Goal: Check status: Check status

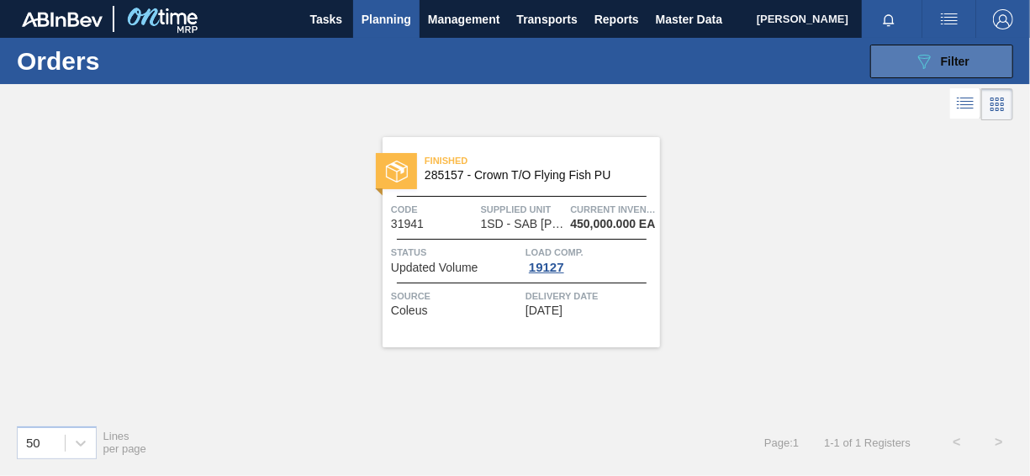
click at [917, 58] on icon "089F7B8B-B2A5-4AFE-B5C0-19BA573D28AC" at bounding box center [924, 61] width 20 height 20
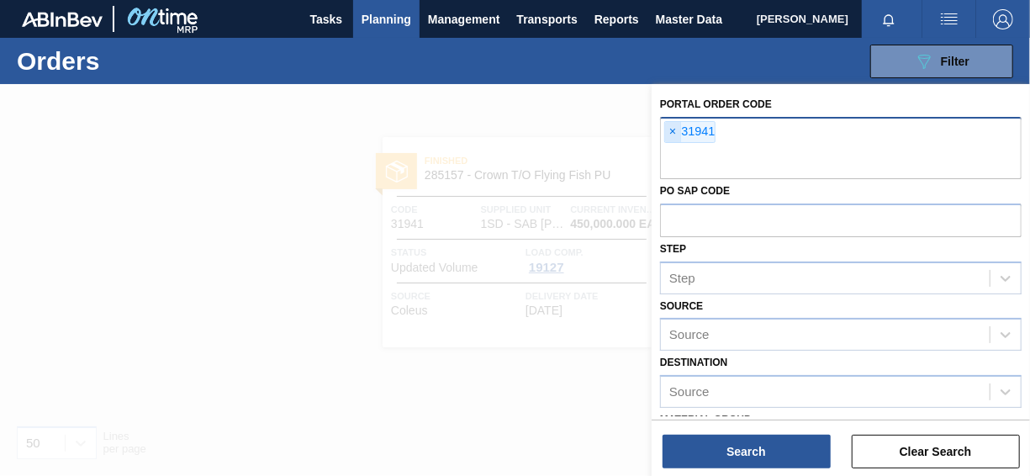
click at [672, 135] on span "×" at bounding box center [673, 132] width 16 height 20
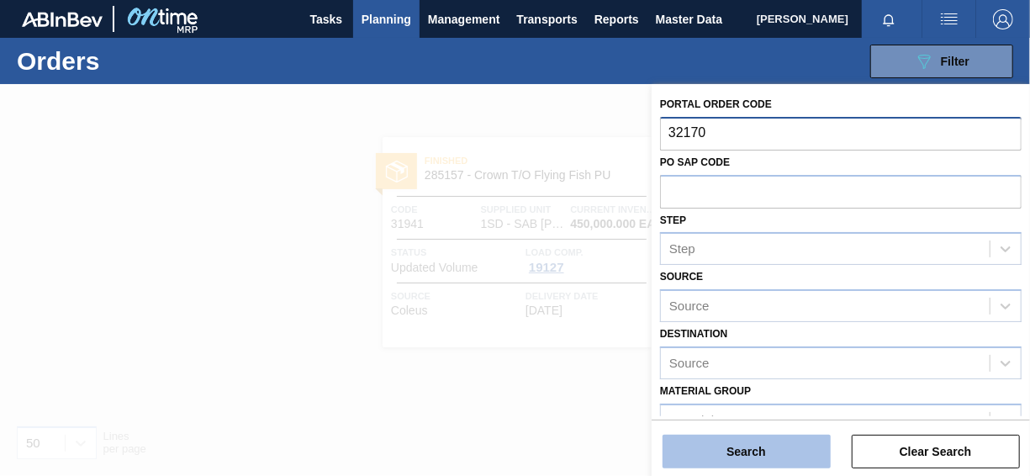
type input "32170"
click at [732, 449] on button "Search" at bounding box center [747, 452] width 168 height 34
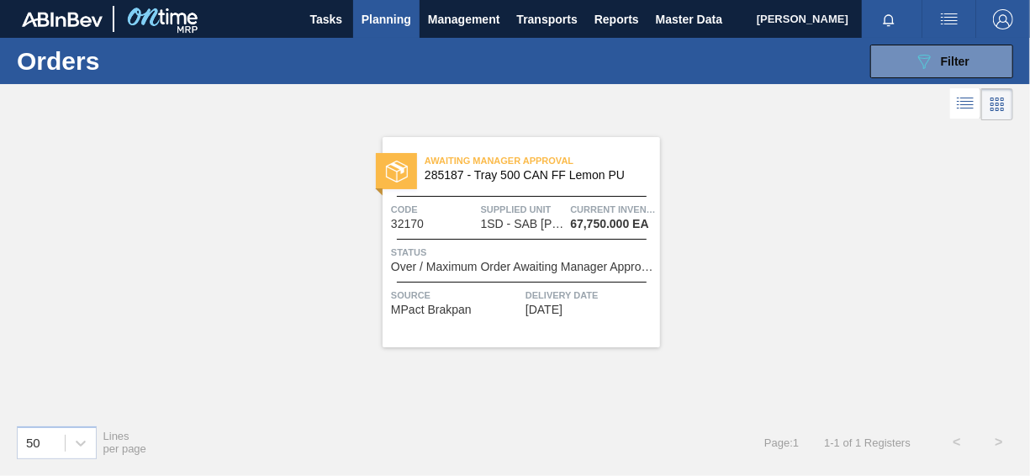
click at [532, 254] on span "Status" at bounding box center [523, 252] width 265 height 17
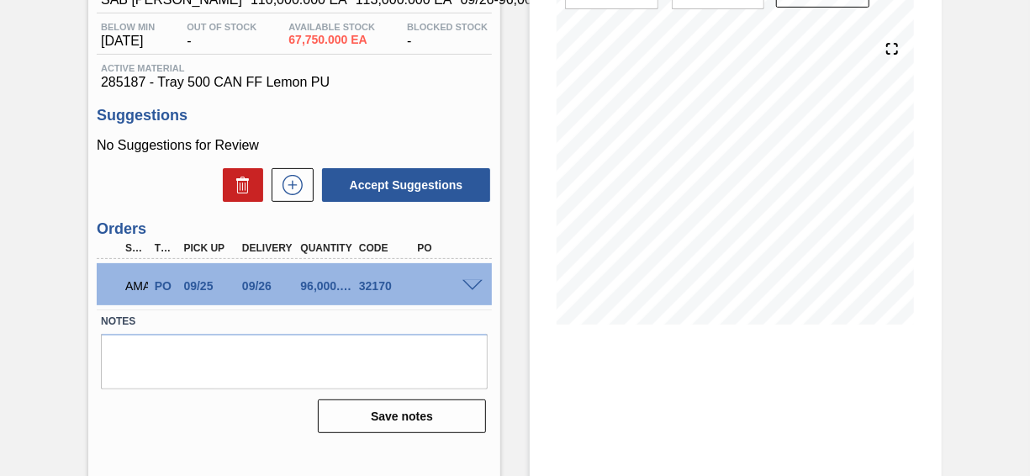
scroll to position [168, 0]
click at [468, 293] on div "AMA PO 09/25 09/26 96,000.000 32170" at bounding box center [294, 283] width 395 height 42
click at [469, 290] on span at bounding box center [473, 285] width 20 height 13
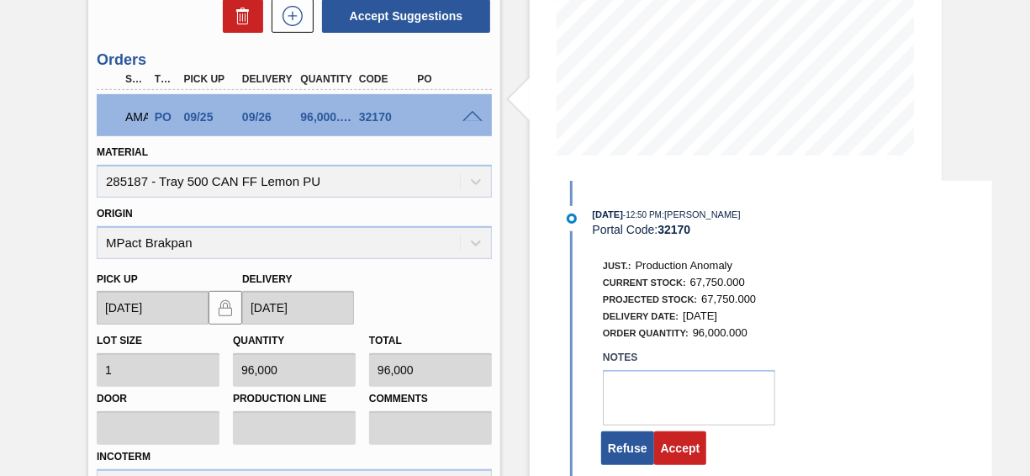
scroll to position [547, 0]
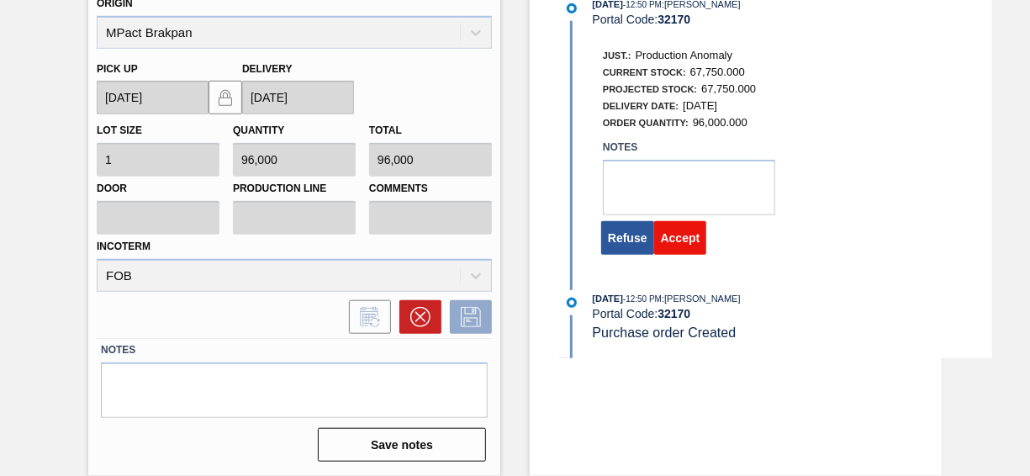
click at [693, 238] on button "Accept" at bounding box center [680, 238] width 53 height 34
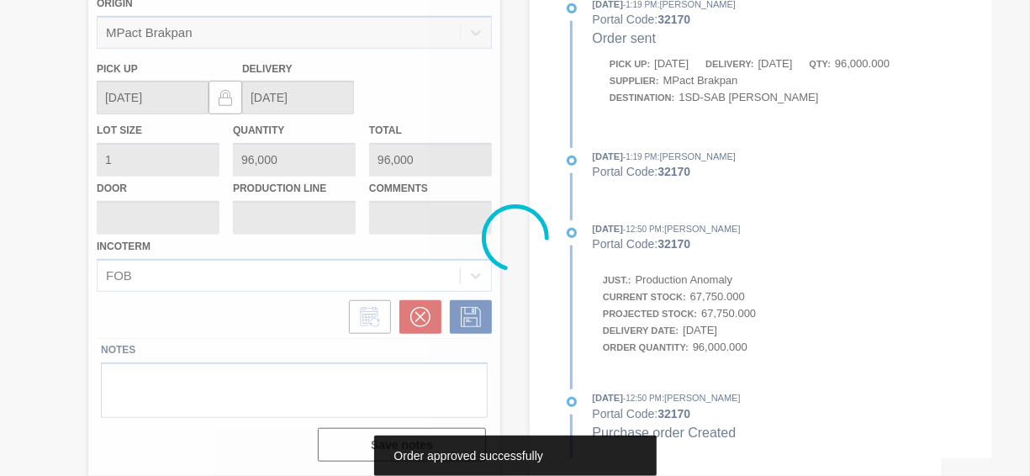
scroll to position [247, 0]
